Goal: Information Seeking & Learning: Learn about a topic

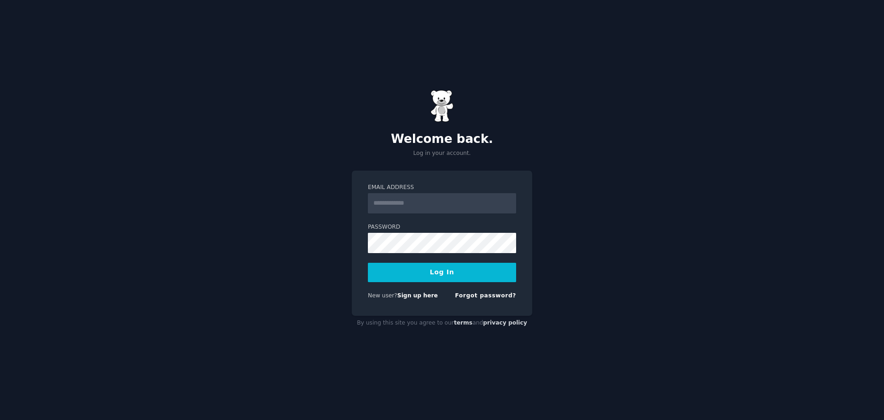
click at [637, 280] on div "Welcome back. Log in your account. Email Address Password Log In New user? Sign…" at bounding box center [442, 210] width 884 height 420
click at [425, 210] on input "Email Address" at bounding box center [442, 203] width 148 height 20
click at [403, 203] on input "Email Address" at bounding box center [442, 203] width 148 height 20
type input "**********"
click at [368, 263] on button "Log In" at bounding box center [442, 272] width 148 height 19
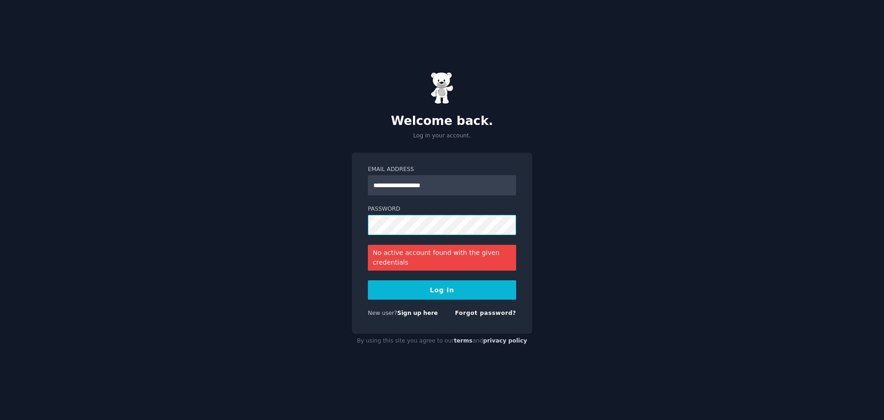
click at [368, 280] on button "Log In" at bounding box center [442, 289] width 148 height 19
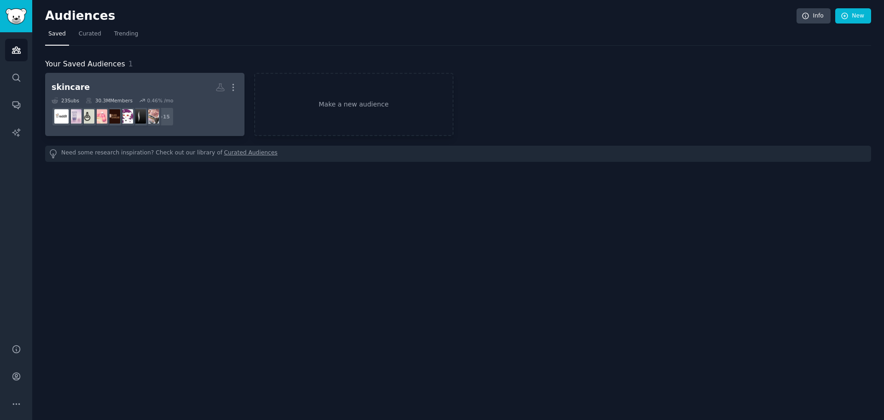
click at [173, 93] on h2 "skincare More" at bounding box center [145, 87] width 187 height 16
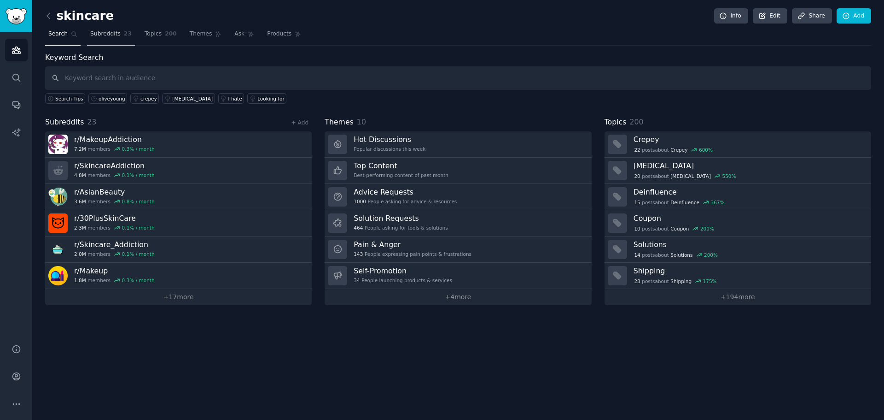
click at [118, 43] on link "Subreddits 23" at bounding box center [111, 36] width 48 height 19
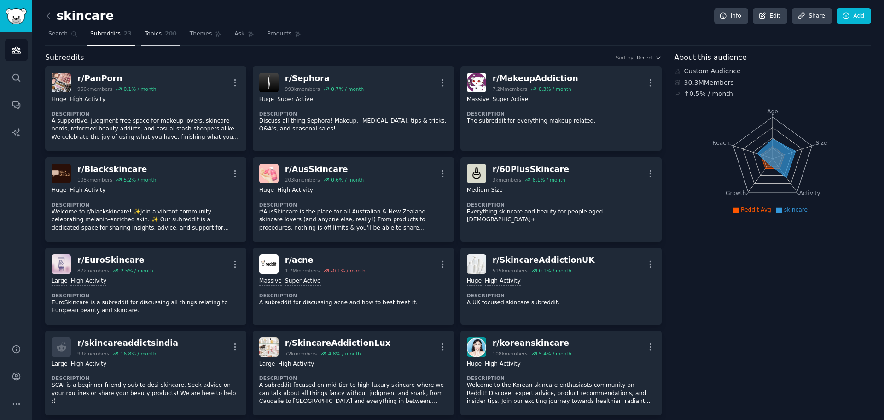
click at [145, 38] on span "Topics" at bounding box center [153, 34] width 17 height 8
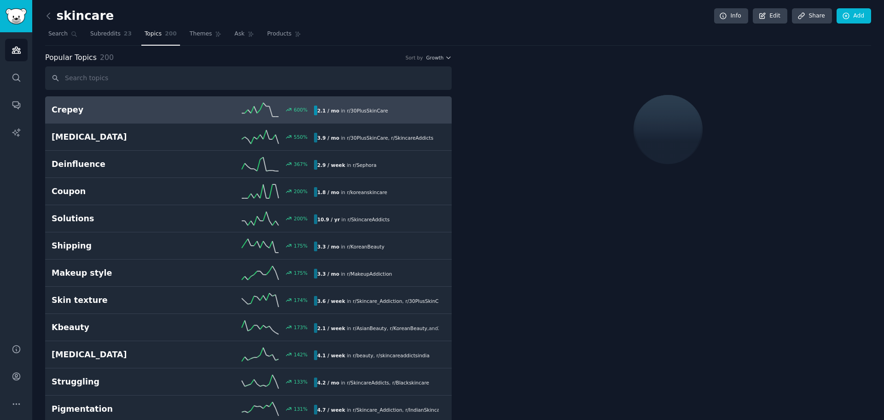
click at [133, 113] on h2 "Crepey" at bounding box center [117, 110] width 131 height 12
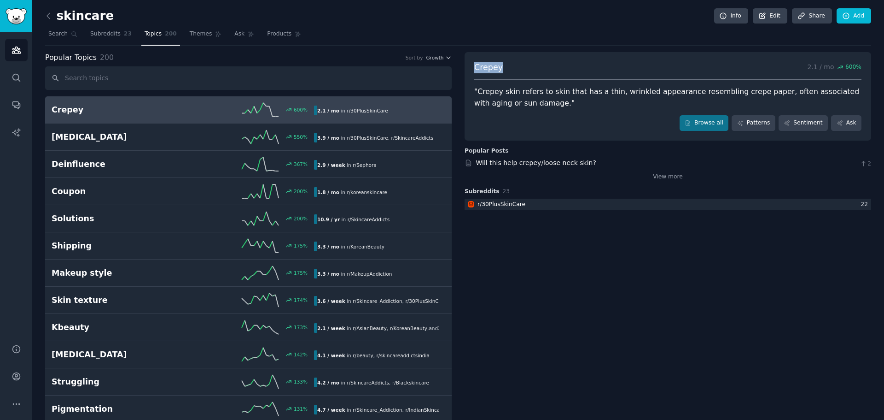
drag, startPoint x: 504, startPoint y: 70, endPoint x: 465, endPoint y: 70, distance: 39.1
click at [465, 70] on div "Crepey 2.1 / mo 600 % "Crepey skin refers to skin that has a thin, wrinkled app…" at bounding box center [668, 96] width 407 height 88
copy span "Crepey"
click at [526, 206] on div at bounding box center [668, 204] width 407 height 12
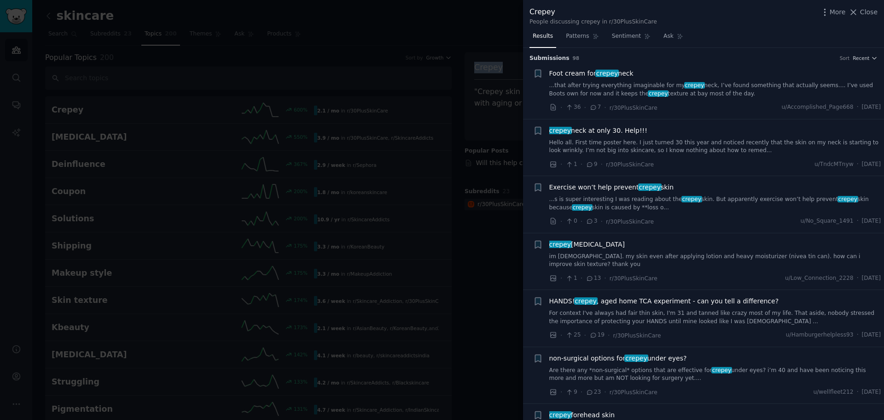
click at [612, 134] on span "crepey neck at only 30. Help!!!" at bounding box center [598, 131] width 98 height 10
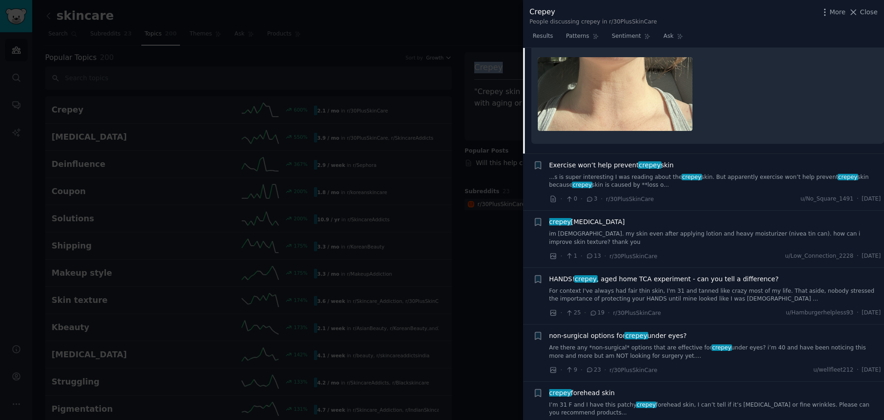
scroll to position [302, 0]
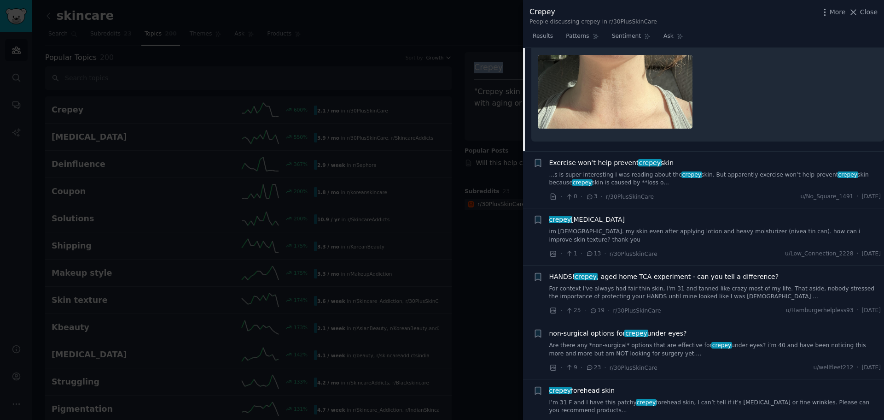
click at [610, 164] on span "Exercise won’t help prevent crepey skin" at bounding box center [611, 163] width 125 height 10
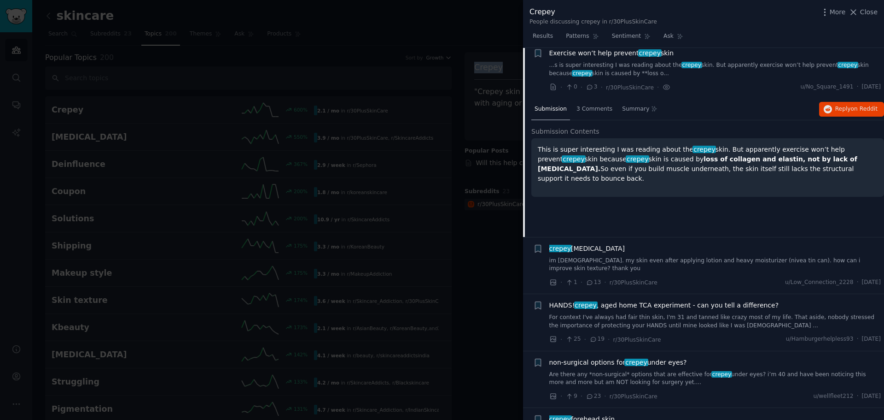
scroll to position [128, 0]
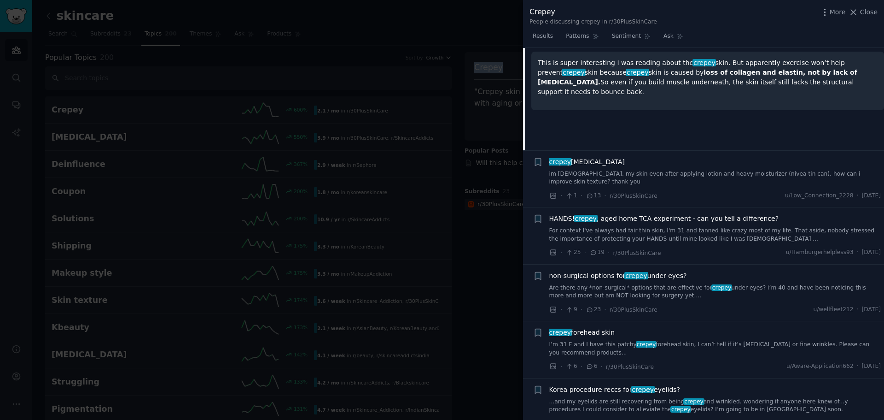
click at [583, 163] on span "crepey [MEDICAL_DATA]" at bounding box center [587, 162] width 76 height 10
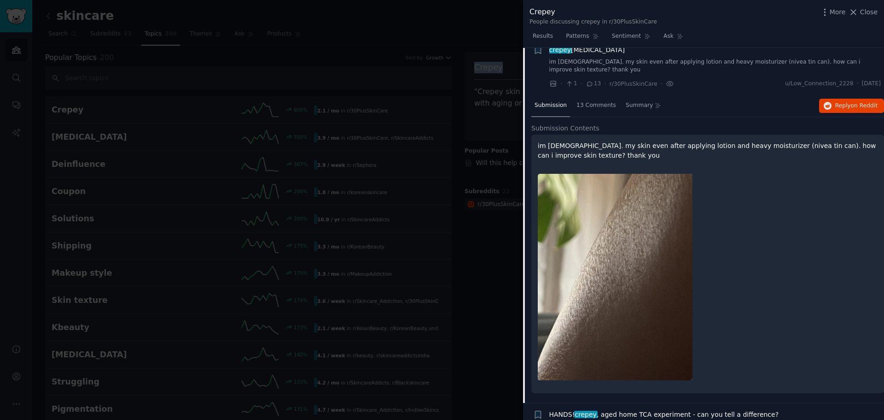
scroll to position [185, 0]
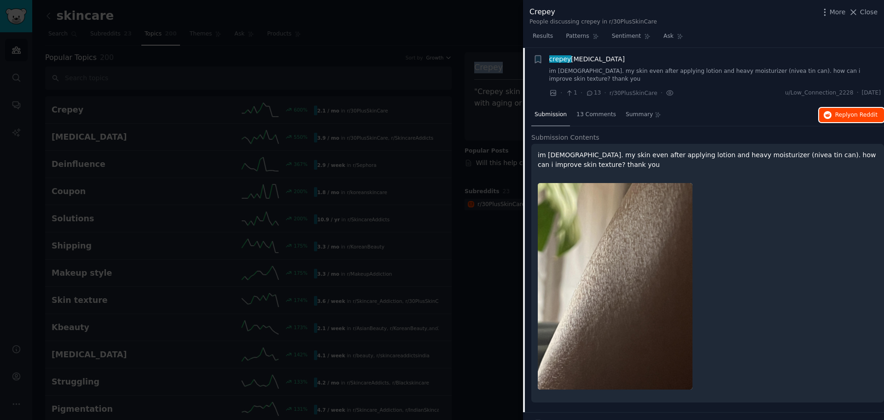
click at [833, 111] on button "Reply on Reddit" at bounding box center [851, 115] width 65 height 15
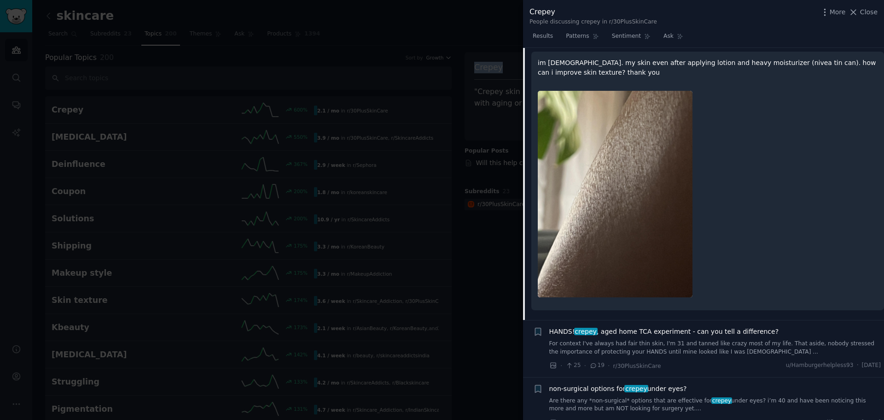
scroll to position [461, 0]
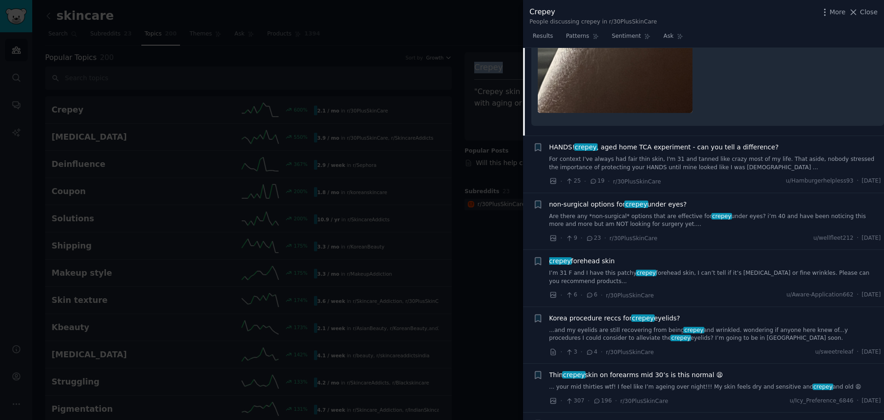
click at [648, 155] on link "For context I've always had fair thin skin, I'm 31 and tanned like crazy most o…" at bounding box center [715, 163] width 332 height 16
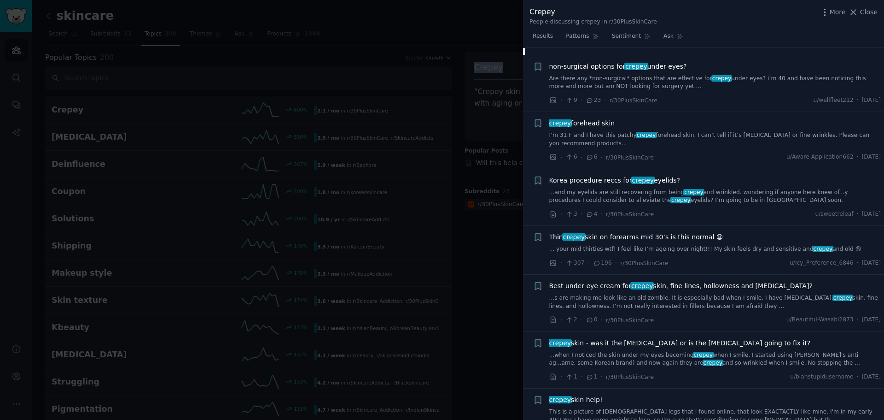
scroll to position [648, 0]
click at [713, 130] on link "I’m 31 F and I have this patchy crepey forehead skin, I can’t tell if it’s [MED…" at bounding box center [715, 138] width 332 height 16
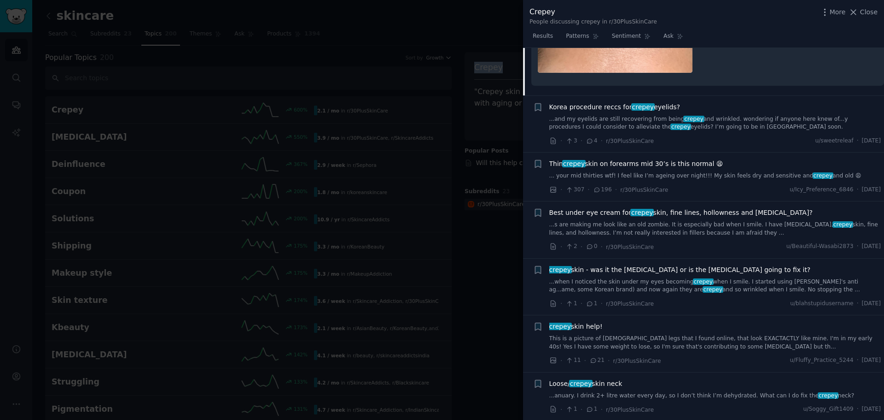
scroll to position [578, 0]
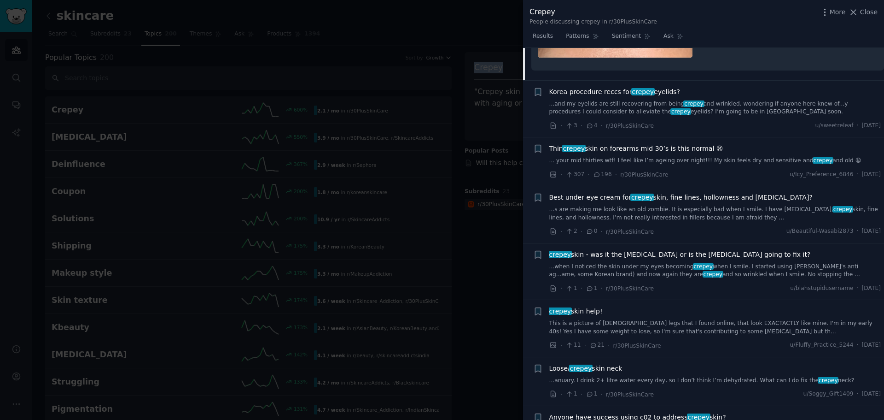
click at [601, 100] on link "...and my eyelids are still recovering from being crepey and wrinkled. wonderin…" at bounding box center [715, 108] width 332 height 16
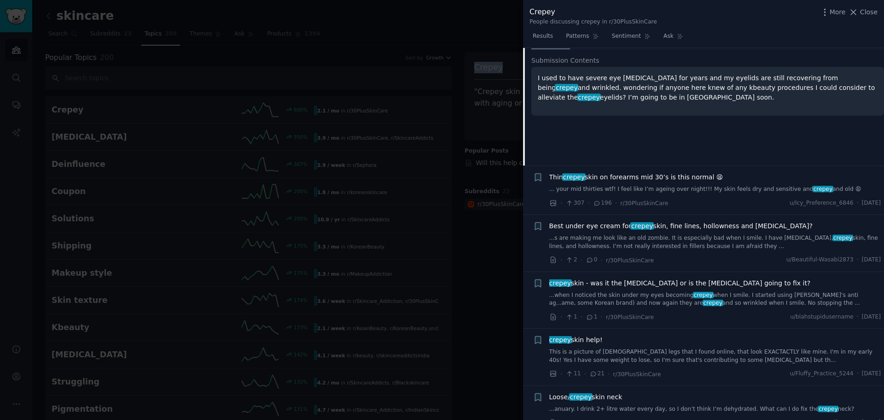
scroll to position [497, 0]
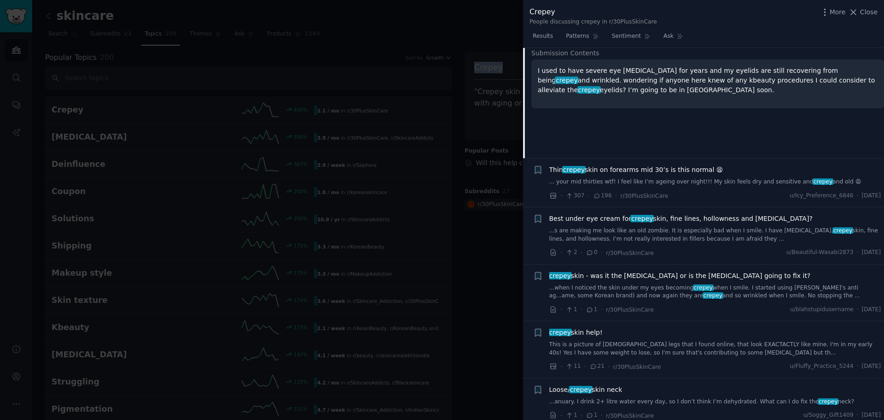
click at [647, 165] on span "Thin crepey skin on forearms mid 30’s is this normal 😫" at bounding box center [636, 170] width 174 height 10
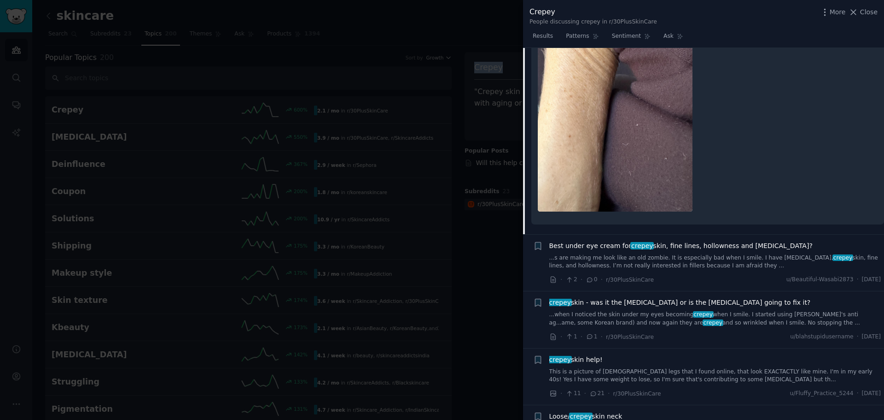
scroll to position [830, 0]
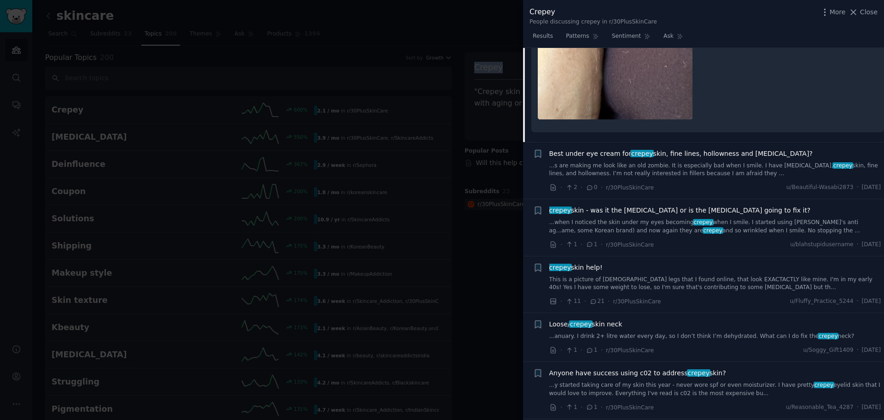
click at [671, 162] on link "...s are making me look like an old zombie. It is especially bad when I smile. …" at bounding box center [715, 170] width 332 height 16
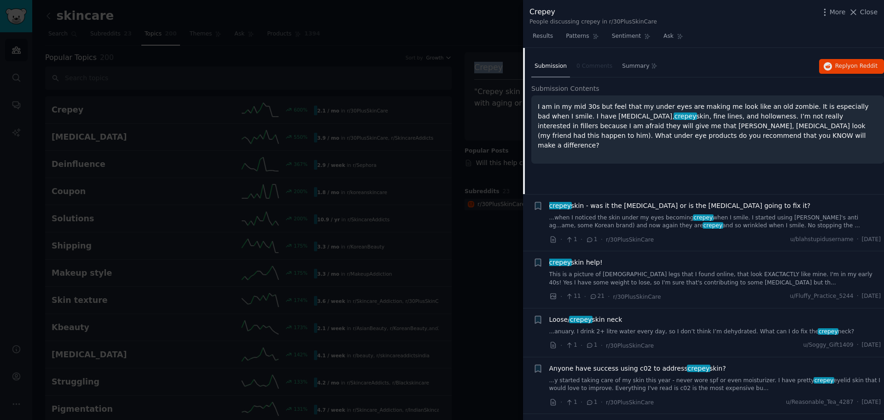
scroll to position [602, 0]
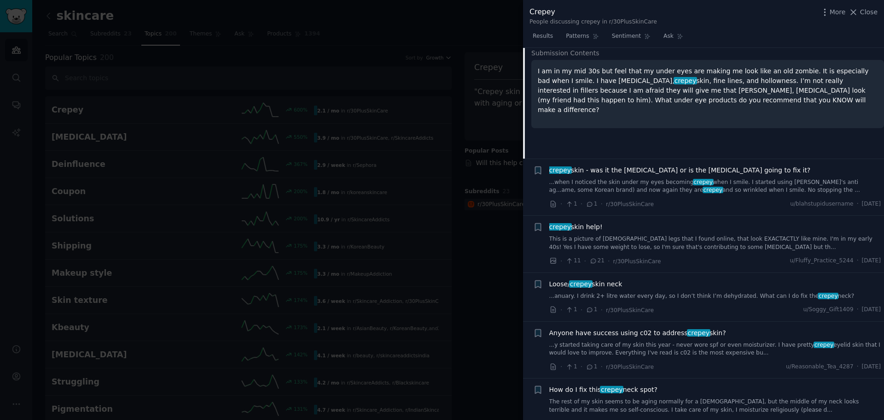
click at [591, 224] on div "crepey skin help! This is a picture of [DEMOGRAPHIC_DATA] legs that I found onl…" at bounding box center [715, 236] width 332 height 29
click at [591, 223] on span "crepey skin help!" at bounding box center [575, 227] width 53 height 10
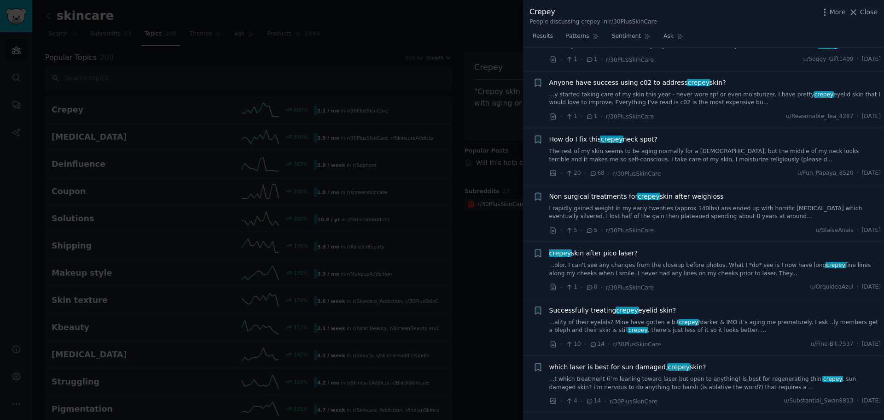
scroll to position [1177, 0]
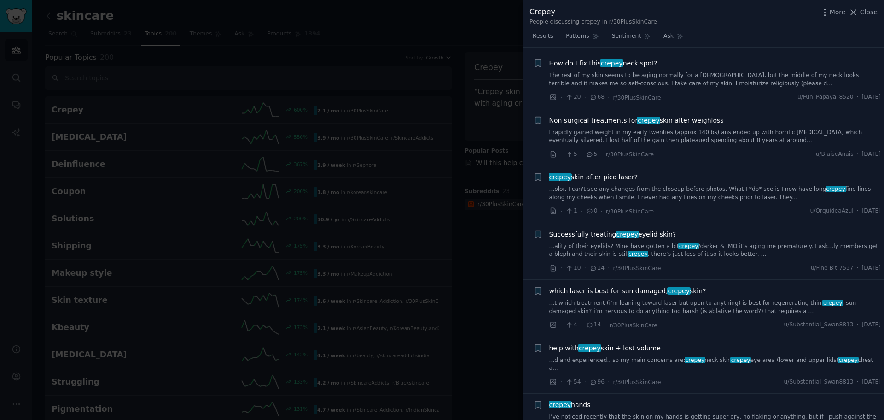
click at [637, 229] on span "Successfully treating crepey eyelid skin?" at bounding box center [612, 234] width 127 height 10
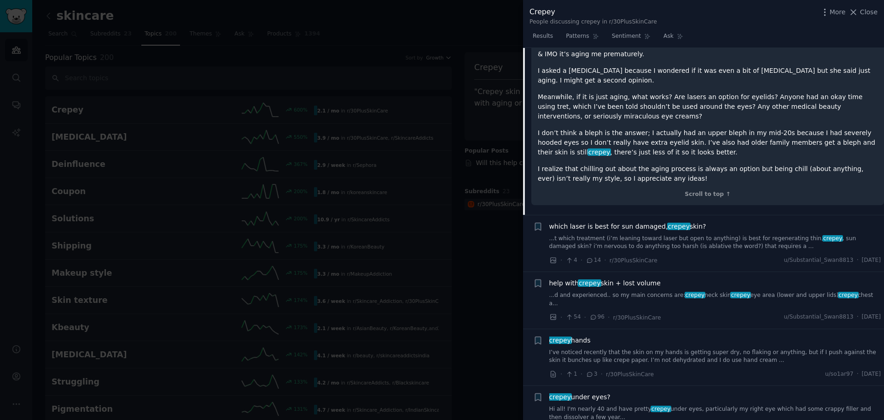
scroll to position [1096, 0]
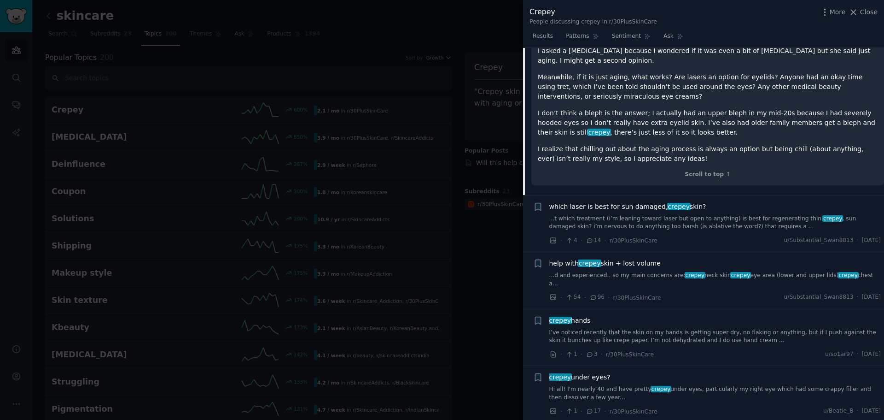
click at [596, 372] on span "crepey under eyes?" at bounding box center [579, 377] width 61 height 10
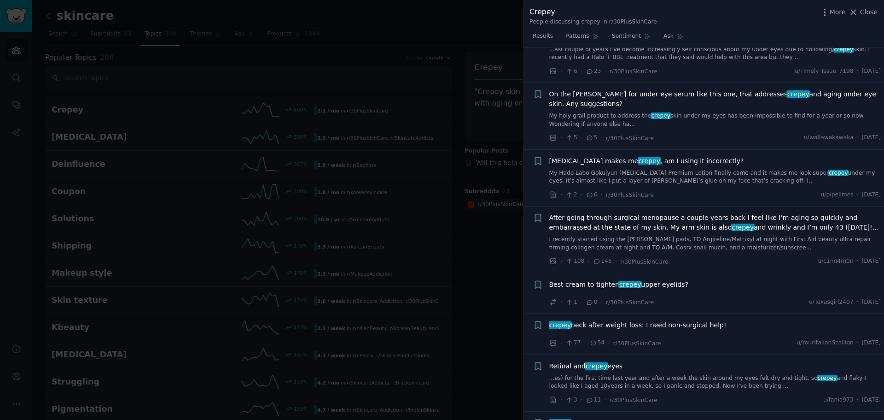
scroll to position [1729, 0]
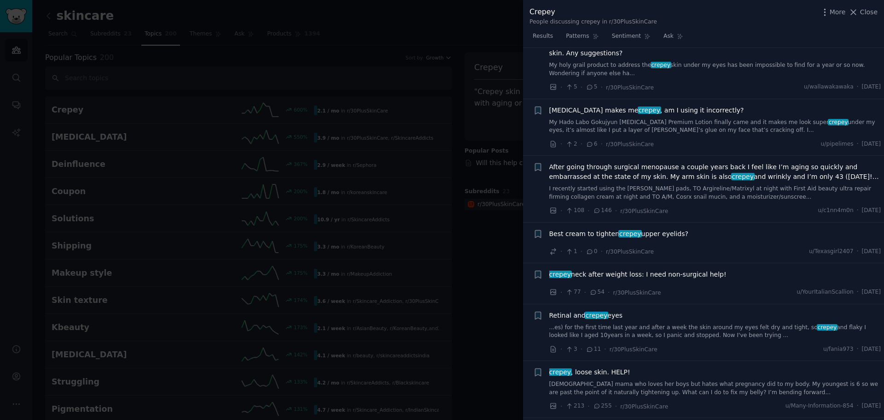
click at [641, 229] on span "Best cream to tighten crepey upper eyelids?" at bounding box center [618, 234] width 139 height 10
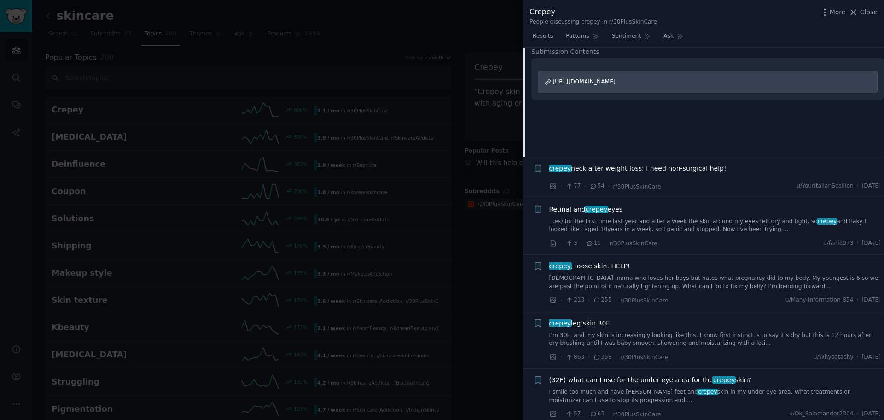
scroll to position [1789, 0]
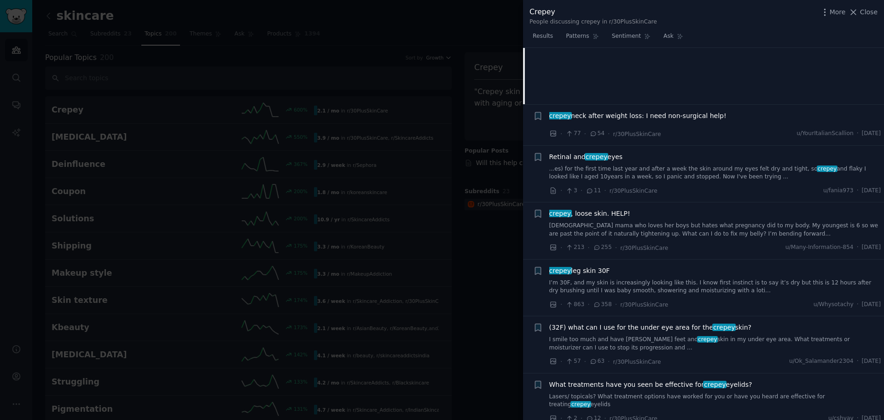
click at [685, 111] on div "crepey neck after weight loss: I need non-surgical help!" at bounding box center [715, 117] width 332 height 13
click at [685, 111] on span "crepey neck after weight loss: I need non-surgical help!" at bounding box center [637, 116] width 177 height 10
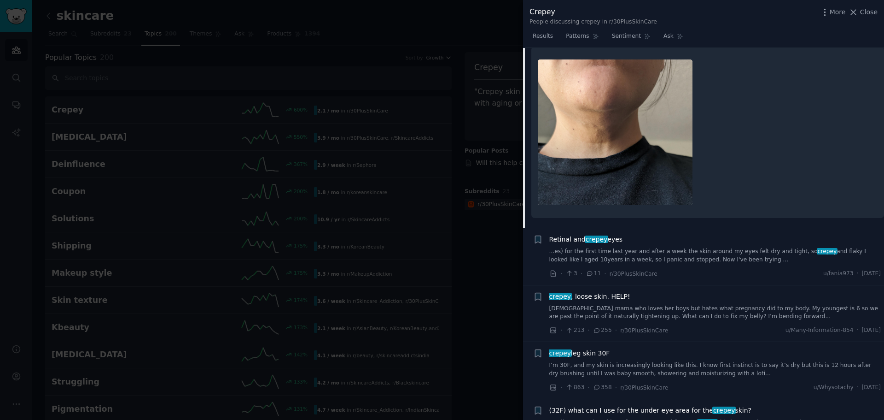
scroll to position [1692, 0]
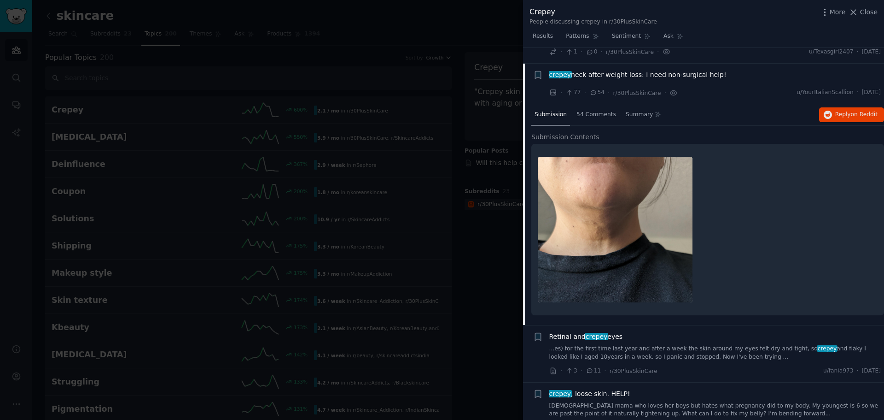
click at [725, 164] on div at bounding box center [708, 229] width 340 height 159
click at [657, 70] on span "crepey neck after weight loss: I need non-surgical help!" at bounding box center [637, 75] width 177 height 10
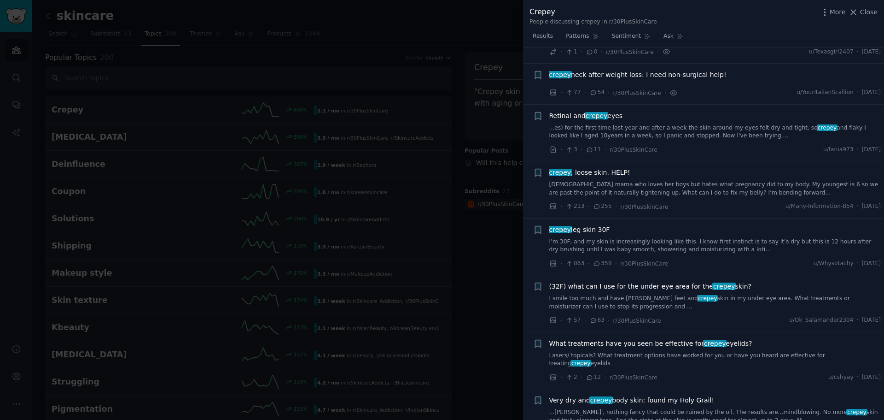
click at [597, 225] on span "crepey leg skin 30F" at bounding box center [579, 230] width 61 height 10
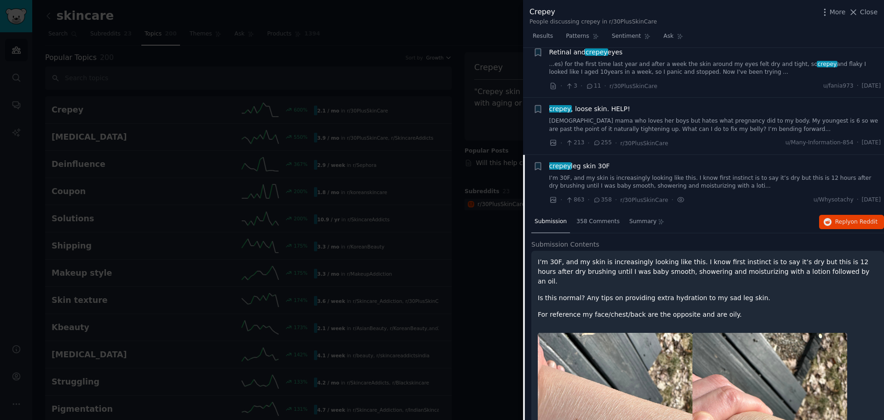
scroll to position [1754, 0]
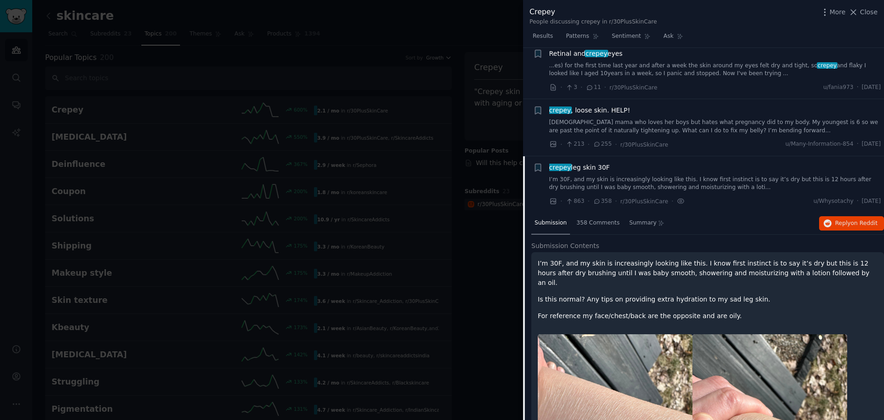
click at [665, 175] on link "I’m 30F, and my skin is increasingly looking like this. I know first instinct i…" at bounding box center [715, 183] width 332 height 16
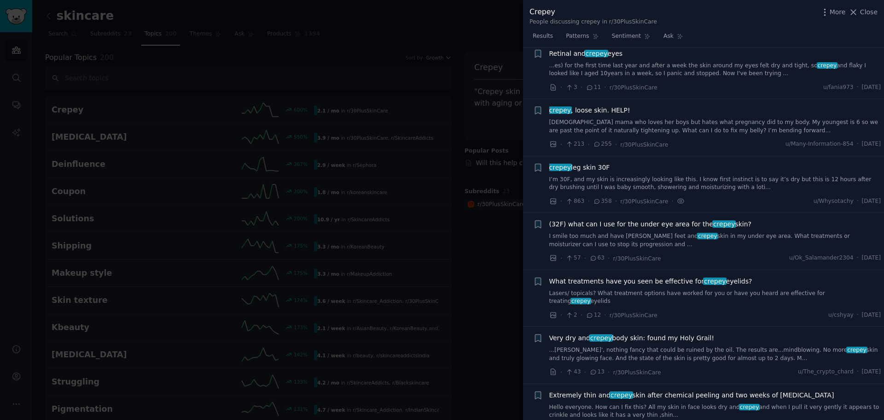
scroll to position [1846, 0]
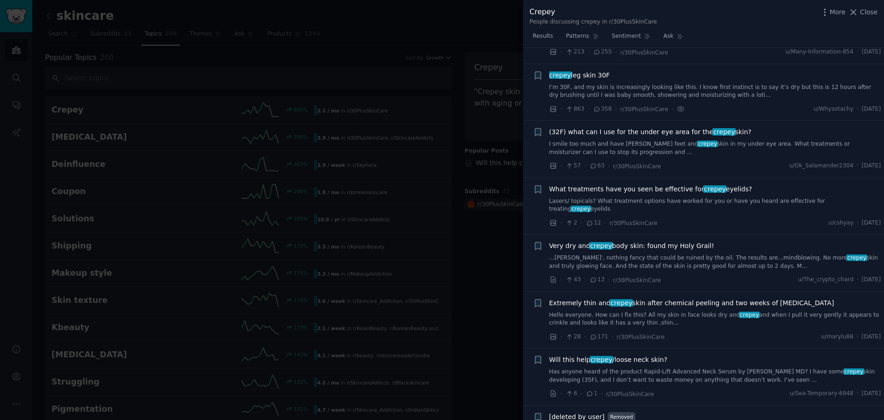
click at [648, 83] on link "I’m 30F, and my skin is increasingly looking like this. I know first instinct i…" at bounding box center [715, 91] width 332 height 16
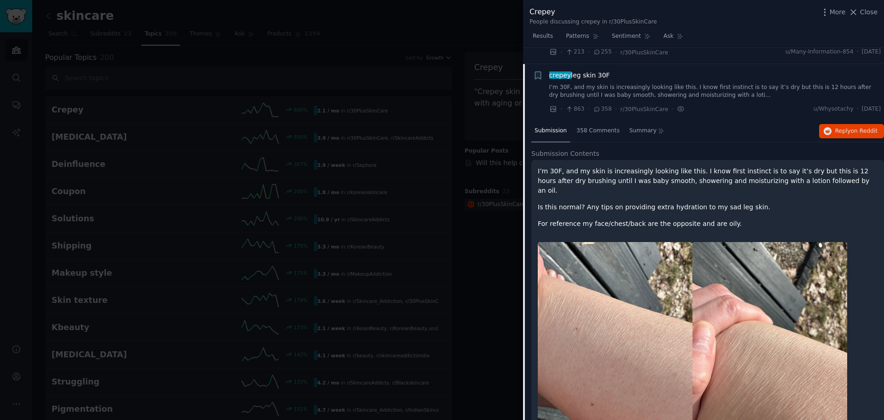
click at [728, 219] on p "For reference my face/chest/back are the opposite and are oily." at bounding box center [708, 224] width 340 height 10
click at [716, 170] on div "I’m 30F, and my skin is increasingly looking like this. I know first instinct i…" at bounding box center [708, 197] width 340 height 62
click at [647, 83] on link "I’m 30F, and my skin is increasingly looking like this. I know first instinct i…" at bounding box center [715, 91] width 332 height 16
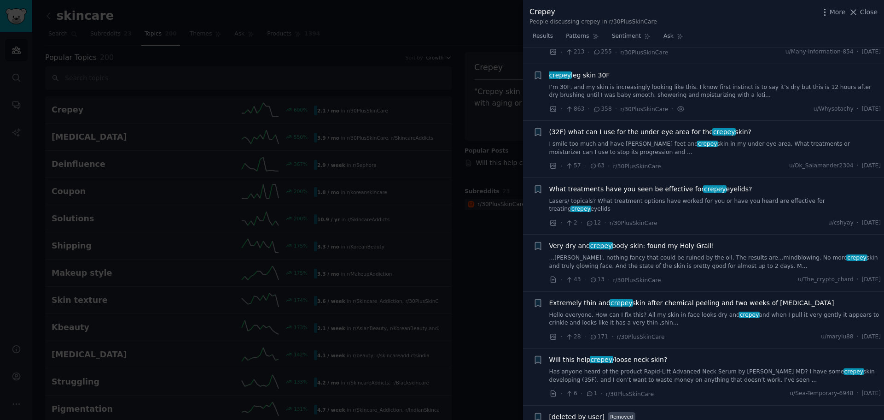
click at [684, 85] on div "crepey leg skin 30F I’m 30F, and my skin is increasingly looking like this. I k…" at bounding box center [715, 92] width 332 height 44
click at [723, 70] on div "crepey leg skin 30F" at bounding box center [715, 75] width 332 height 10
click at [707, 83] on link "I’m 30F, and my skin is increasingly looking like this. I know first instinct i…" at bounding box center [715, 91] width 332 height 16
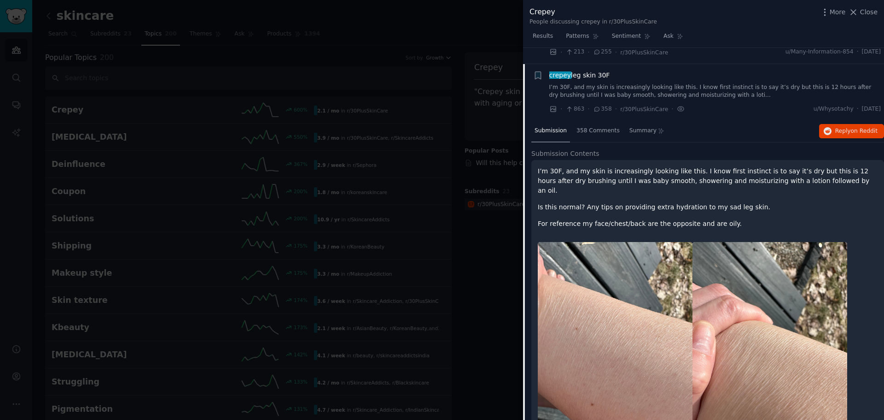
click at [583, 149] on span "Submission Contents" at bounding box center [565, 154] width 68 height 10
click at [847, 127] on span "Reply on Reddit" at bounding box center [856, 131] width 42 height 8
drag, startPoint x: 593, startPoint y: 59, endPoint x: 560, endPoint y: 23, distance: 48.6
click at [546, 70] on div "+ crepey leg skin 30F I’m 30F, and my skin is increasingly looking like this. I…" at bounding box center [707, 92] width 348 height 44
click at [339, 68] on div at bounding box center [442, 210] width 884 height 420
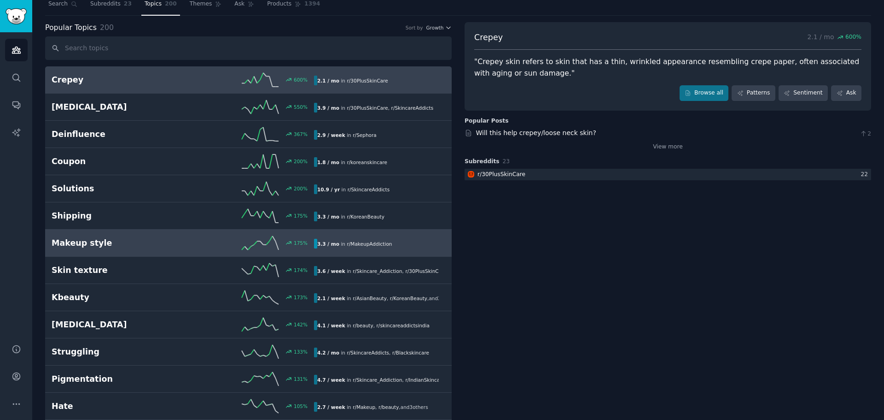
scroll to position [46, 0]
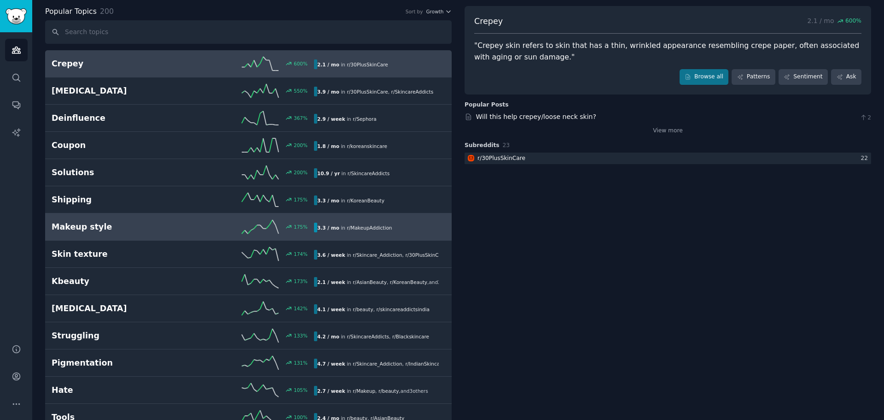
click at [173, 231] on h2 "Makeup style" at bounding box center [117, 227] width 131 height 12
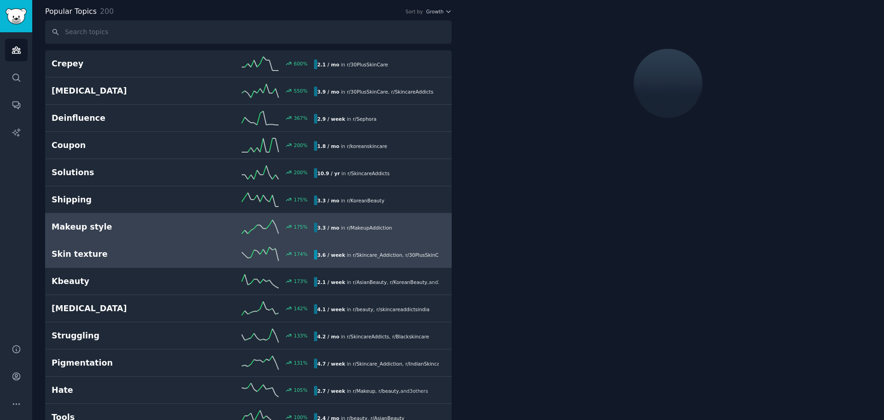
click at [173, 248] on h2 "Skin texture" at bounding box center [117, 254] width 131 height 12
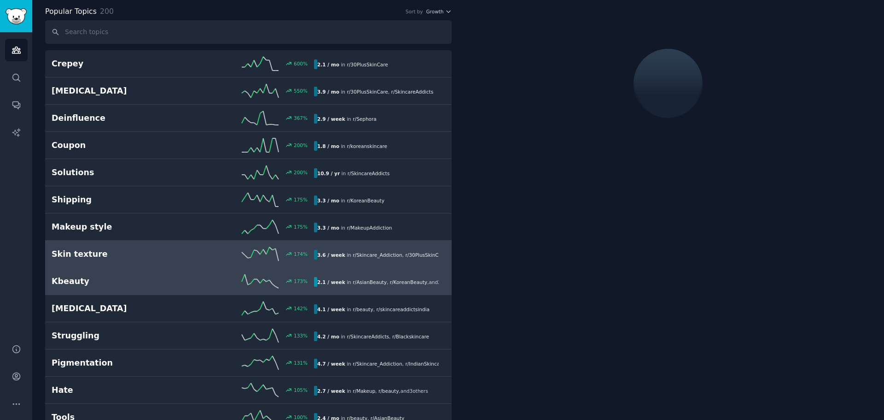
click at [169, 279] on h2 "Kbeauty" at bounding box center [117, 281] width 131 height 12
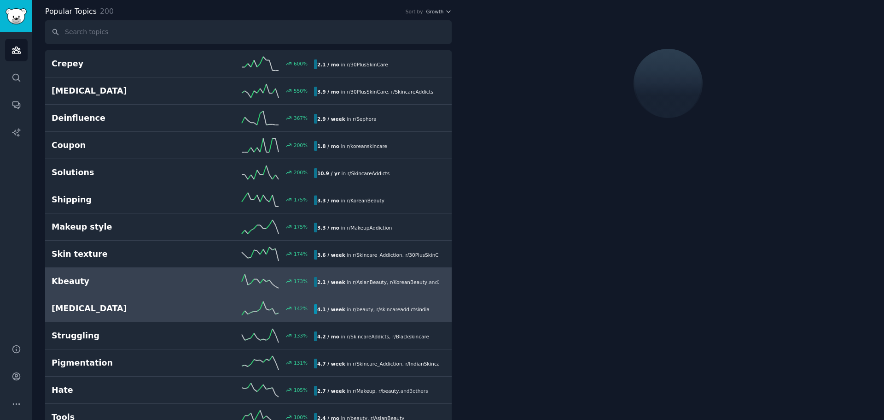
click at [163, 309] on h2 "[MEDICAL_DATA]" at bounding box center [117, 309] width 131 height 12
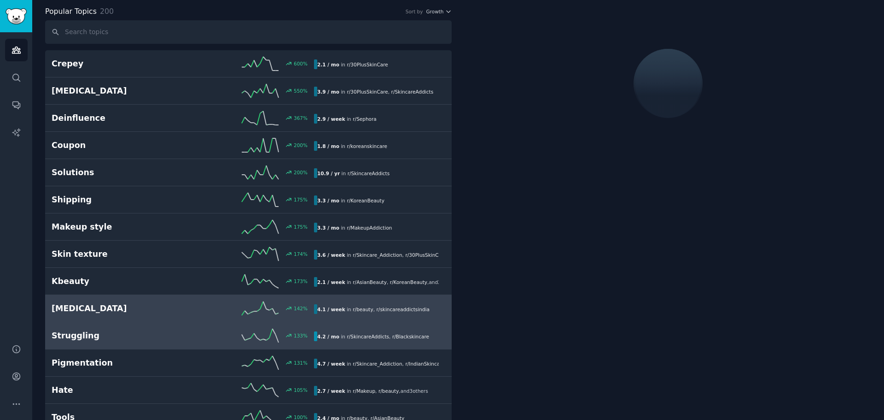
click at [156, 337] on h2 "Struggling" at bounding box center [117, 336] width 131 height 12
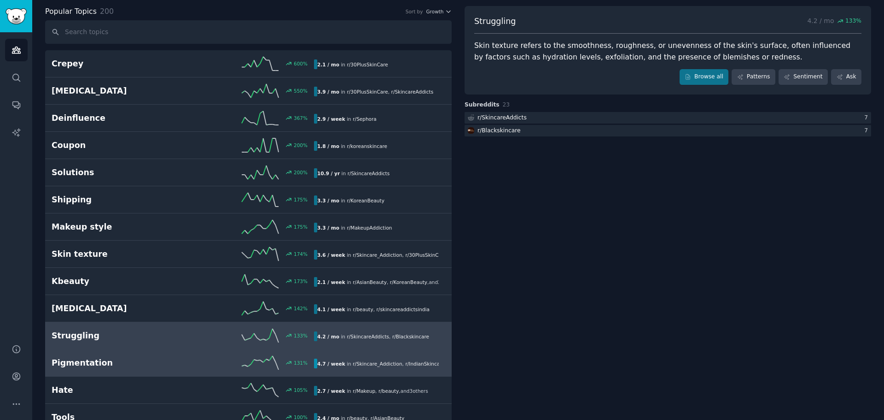
click at [141, 362] on h2 "Pigmentation" at bounding box center [117, 363] width 131 height 12
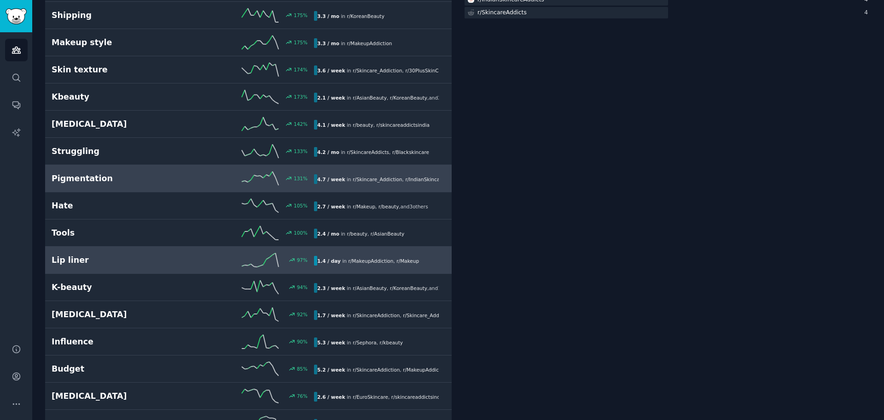
click at [138, 260] on h2 "Lip liner" at bounding box center [117, 260] width 131 height 12
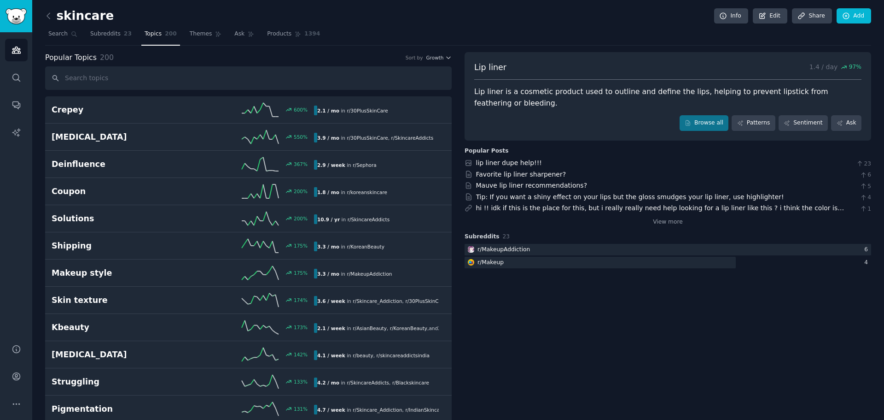
click at [585, 97] on div "Lip liner is a cosmetic product used to outline and define the lips, helping to…" at bounding box center [667, 97] width 387 height 23
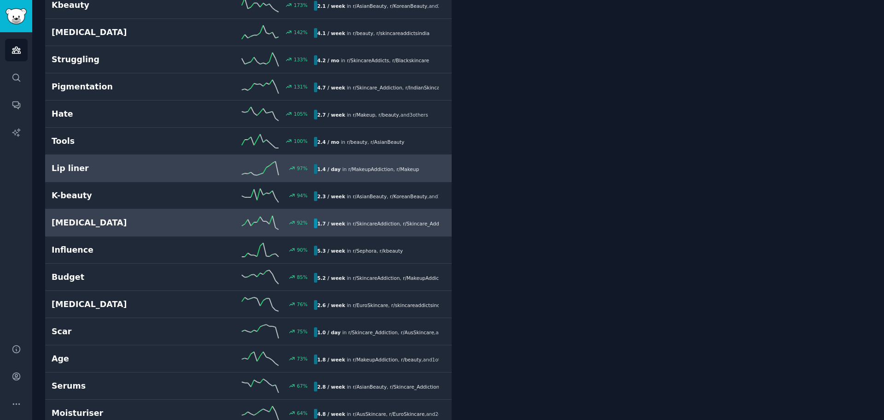
scroll to position [322, 0]
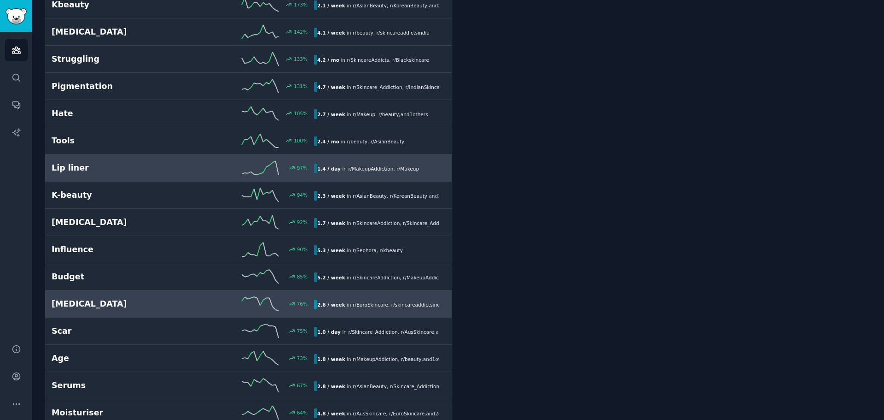
click at [151, 297] on div "[MEDICAL_DATA] 76 % 2.6 / week in r/ EuroSkincare , r/ skincareaddictsindia , a…" at bounding box center [249, 304] width 394 height 14
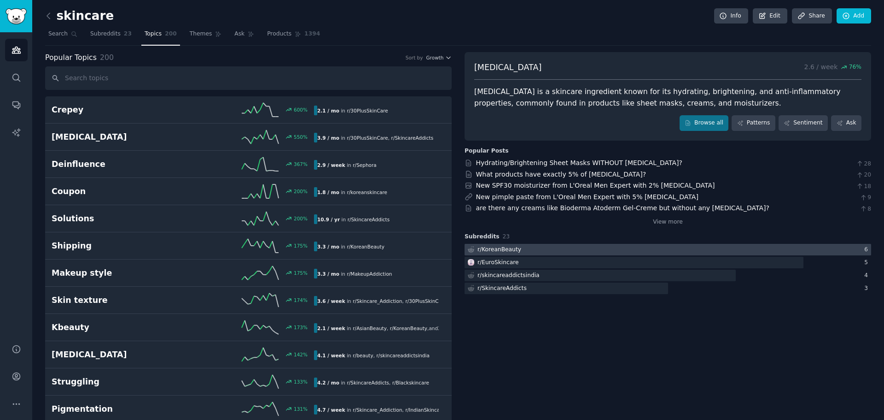
click at [531, 251] on div at bounding box center [668, 250] width 407 height 12
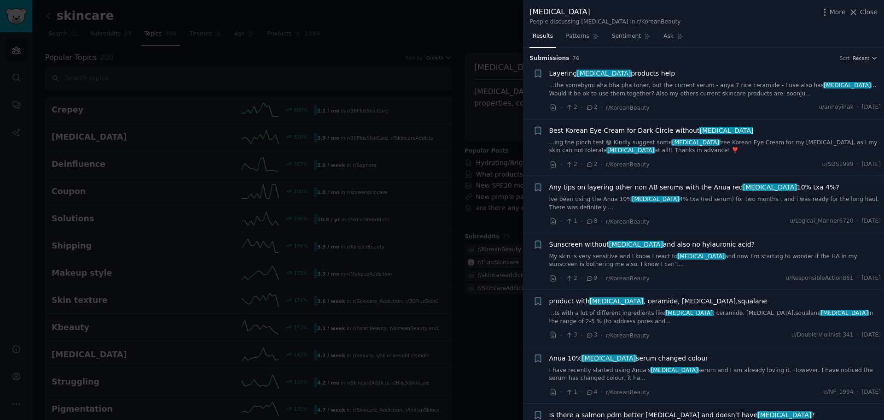
click at [638, 74] on span "Layering [MEDICAL_DATA] products help" at bounding box center [612, 74] width 126 height 10
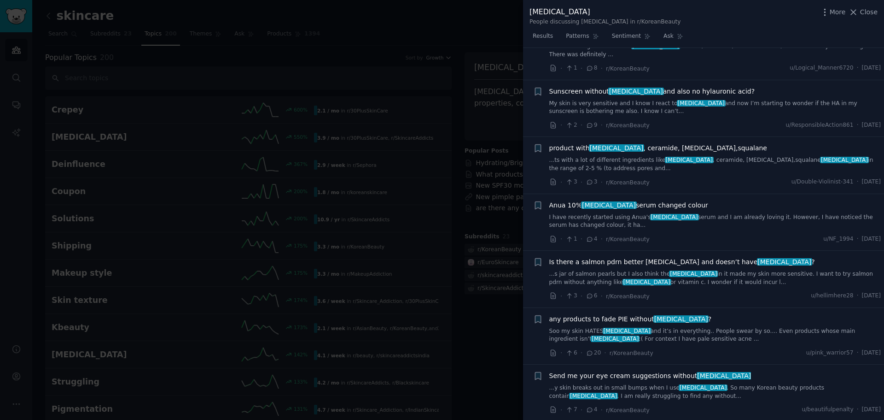
scroll to position [383, 0]
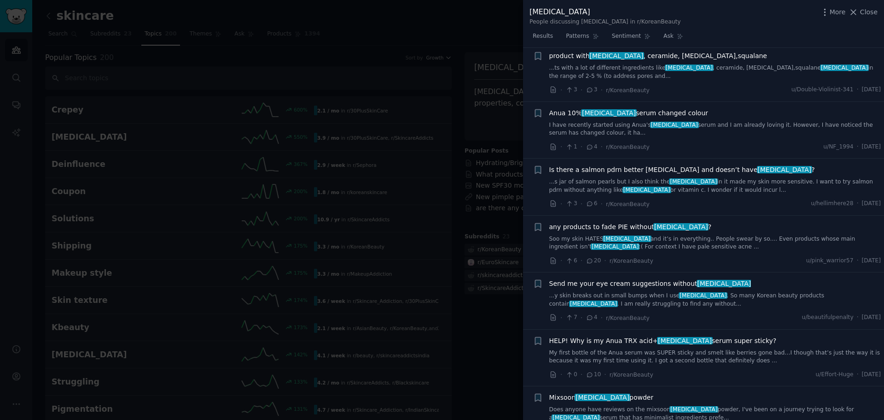
click at [638, 111] on span "Anua 10% [MEDICAL_DATA] serum changed colour" at bounding box center [628, 113] width 159 height 10
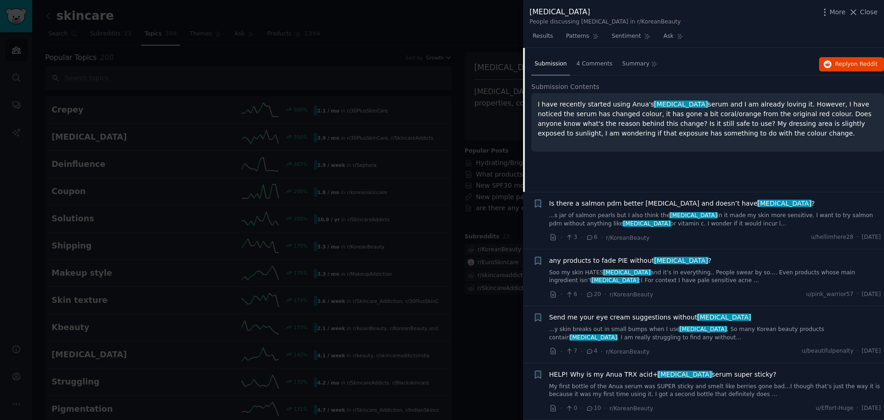
scroll to position [437, 0]
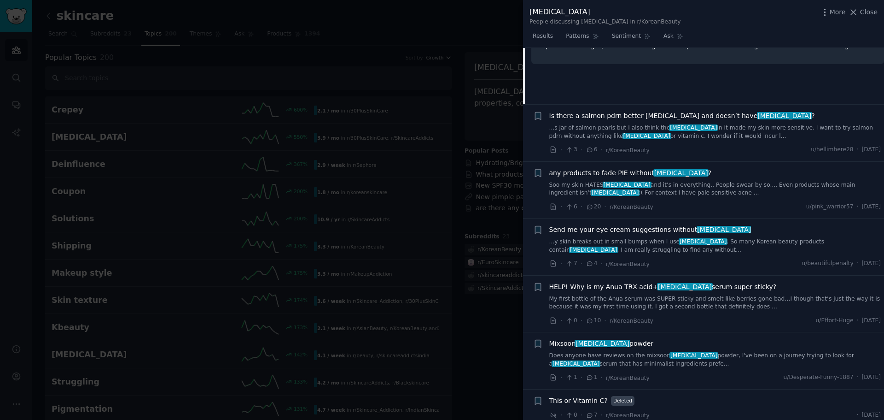
click at [251, 79] on div at bounding box center [442, 210] width 884 height 420
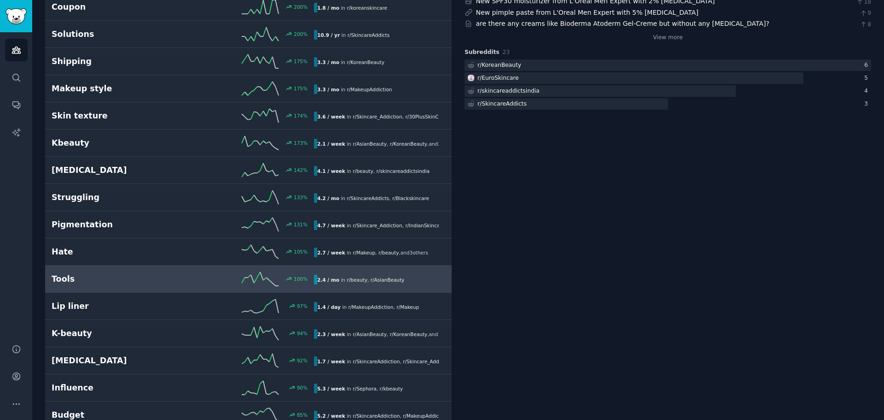
scroll to position [230, 0]
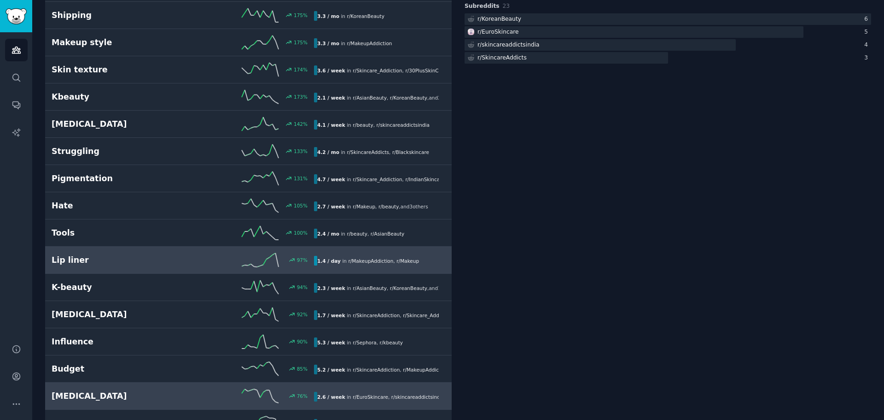
click at [154, 267] on link "Lip liner 97 % 1.4 / day in r/ MakeupAddiction , r/ Makeup" at bounding box center [248, 259] width 407 height 27
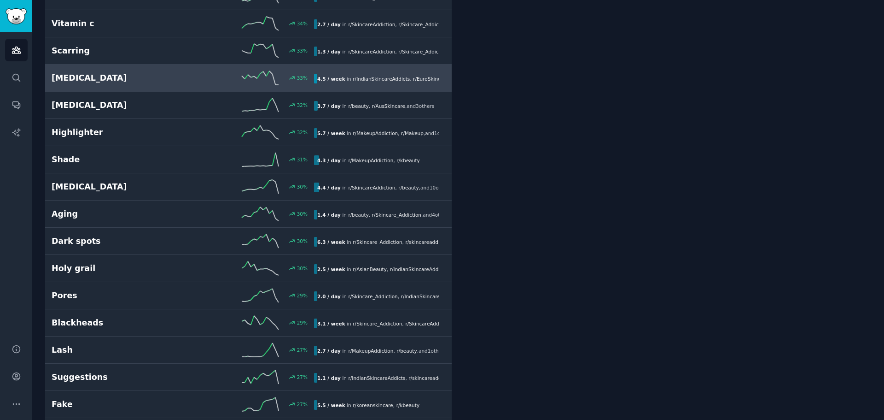
scroll to position [1295, 0]
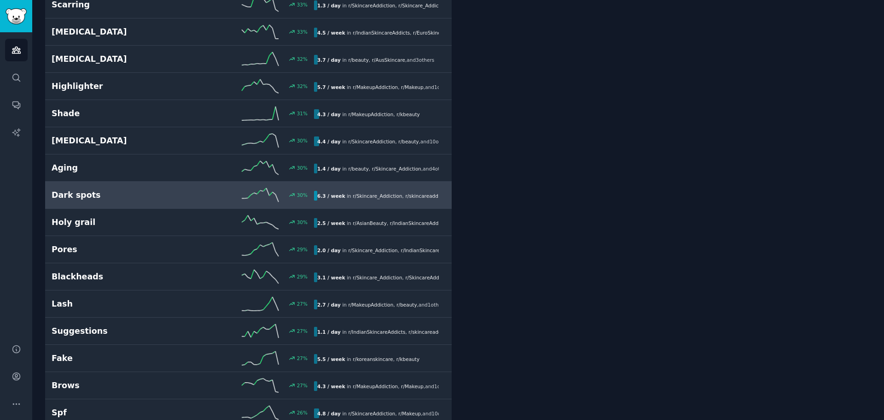
click at [99, 202] on link "Dark spots 30 % 6.3 / week in r/ Skincare_Addiction , r/ skincareaddictsindia ,…" at bounding box center [248, 194] width 407 height 27
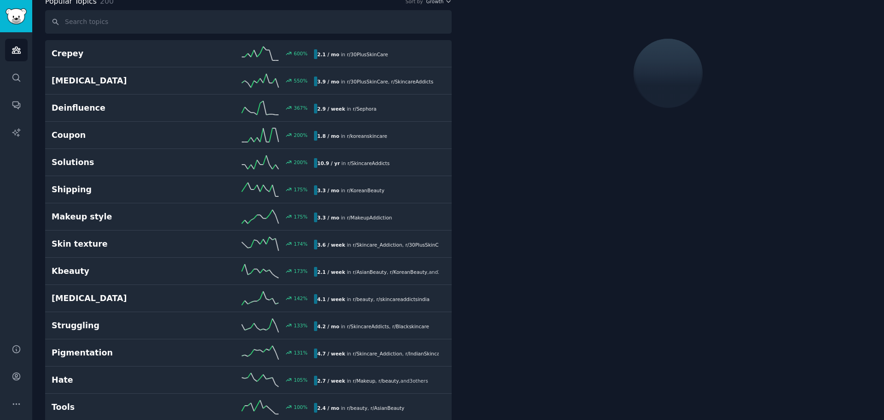
scroll to position [52, 0]
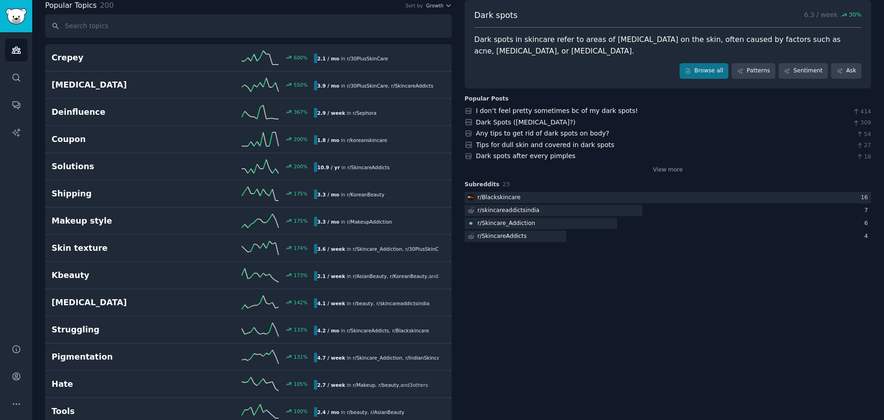
drag, startPoint x: 593, startPoint y: 51, endPoint x: 468, endPoint y: 15, distance: 130.0
click at [468, 15] on div "Dark spots 6.3 / week 30 % Dark spots in skincare refer to areas of [MEDICAL_DA…" at bounding box center [668, 44] width 407 height 88
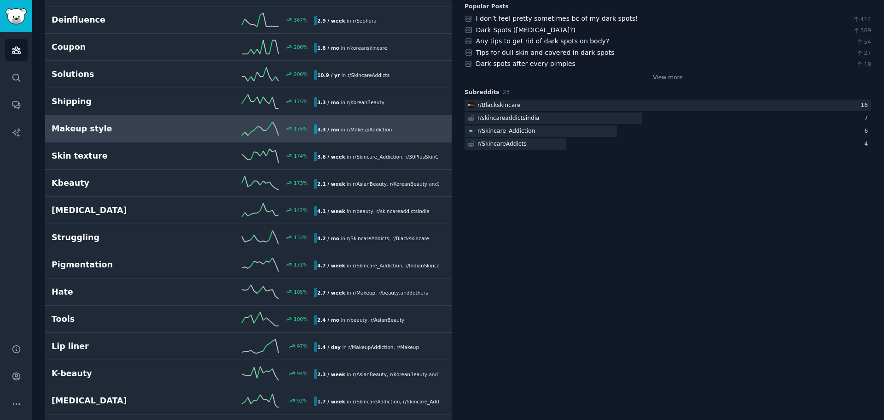
scroll to position [0, 0]
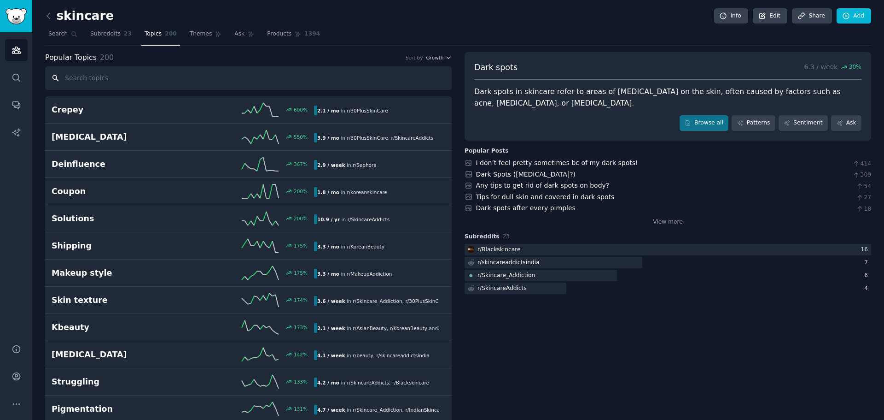
click at [134, 80] on input "text" at bounding box center [248, 77] width 407 height 23
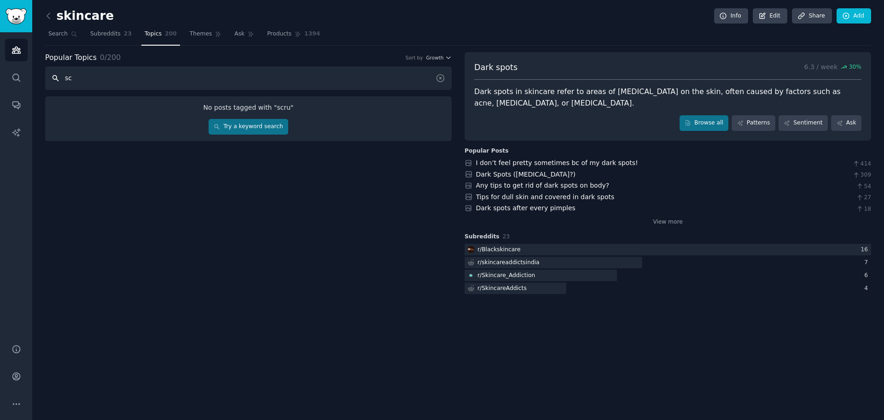
type input "s"
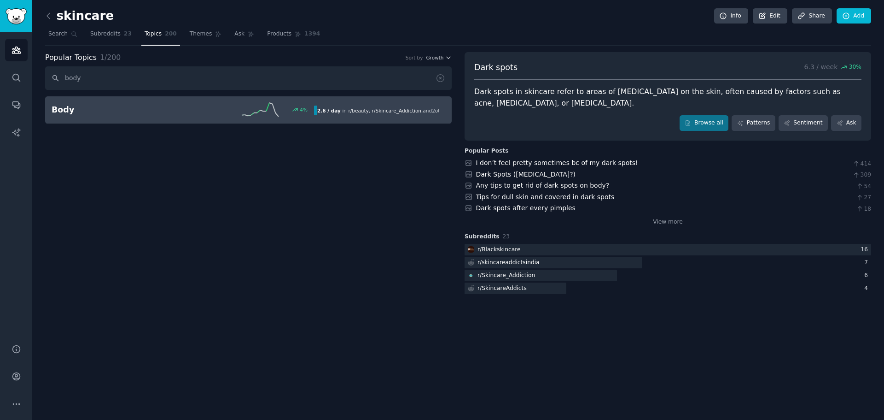
click at [123, 122] on link "Body 4 % 2.6 / day in r/ beauty , r/ Skincare_Addiction , and 2 other s" at bounding box center [248, 109] width 407 height 27
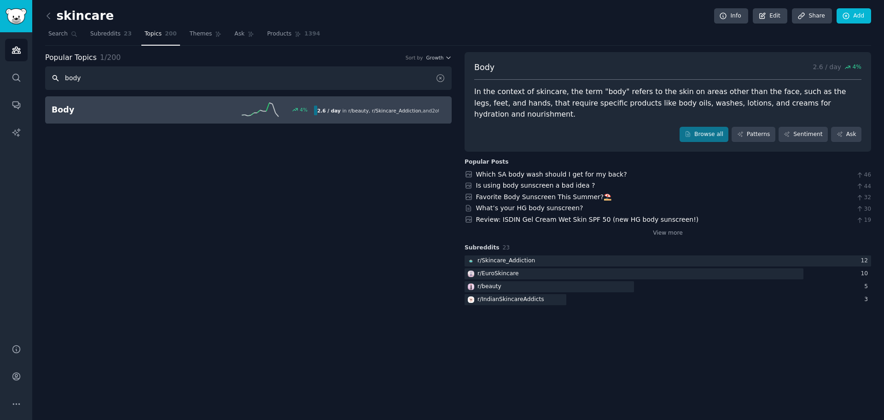
click at [114, 76] on input "body" at bounding box center [248, 77] width 407 height 23
type input "b"
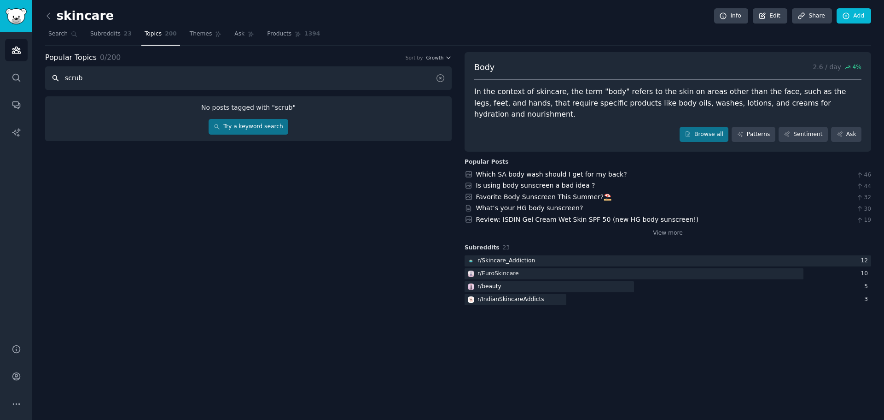
drag, startPoint x: 102, startPoint y: 82, endPoint x: 60, endPoint y: 84, distance: 42.0
click at [60, 84] on input "scrub" at bounding box center [248, 77] width 407 height 23
type input "scrub"
